Goal: Check status: Check status

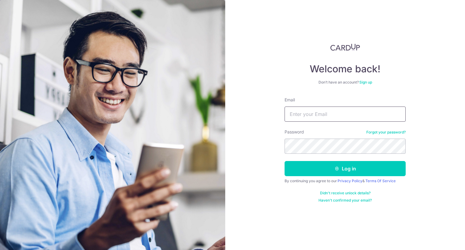
click at [360, 121] on input "Email" at bounding box center [344, 114] width 121 height 15
type input "[EMAIL_ADDRESS],com"
type input "[EMAIL_ADDRESS][DOMAIN_NAME]"
click at [284, 161] on button "Log in" at bounding box center [344, 168] width 121 height 15
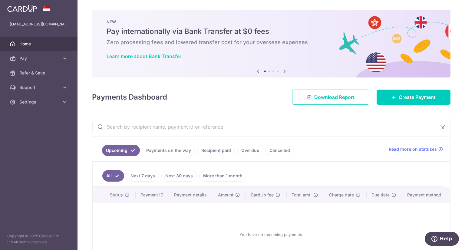
click at [165, 151] on link "Payments on the way" at bounding box center [168, 150] width 53 height 11
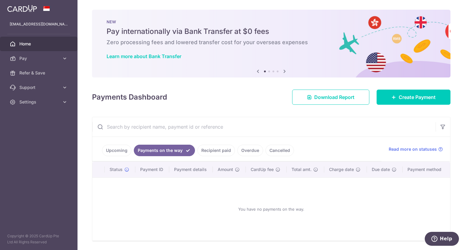
click at [223, 148] on link "Recipient paid" at bounding box center [216, 150] width 38 height 11
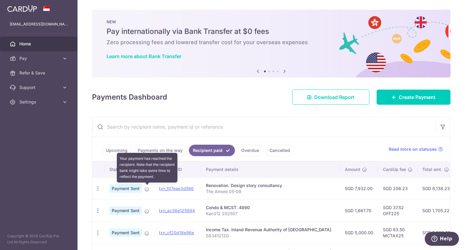
click at [146, 188] on icon at bounding box center [146, 189] width 5 height 5
